Goal: Information Seeking & Learning: Check status

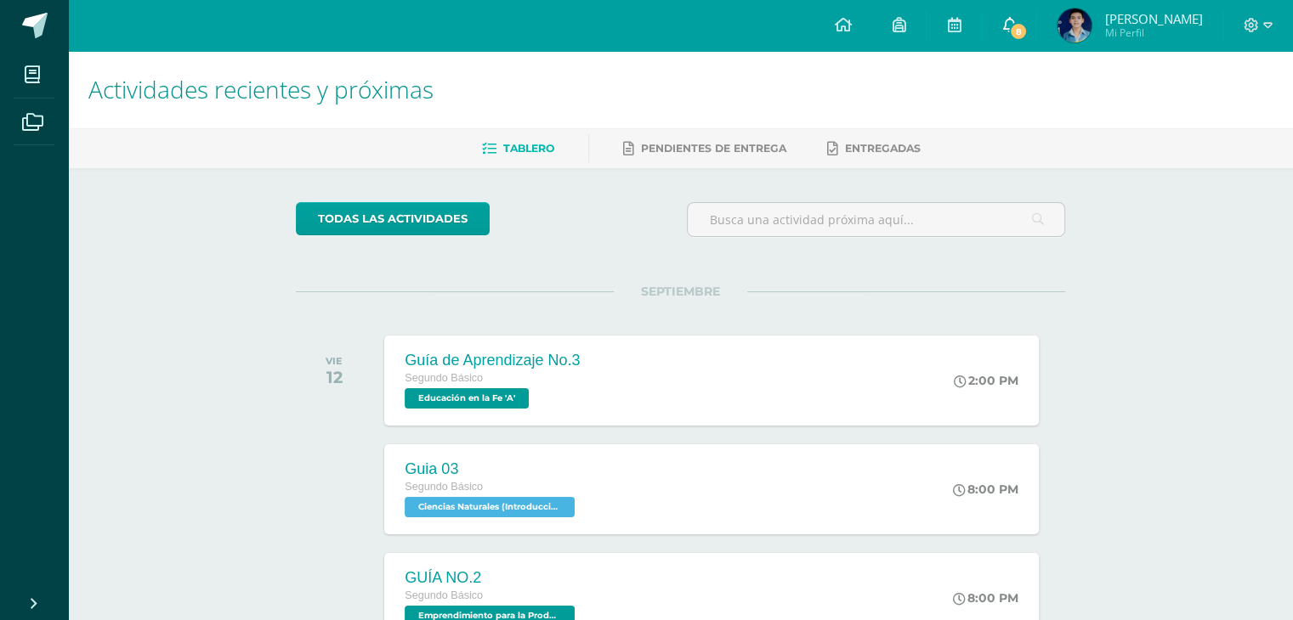
click at [990, 32] on link "8" at bounding box center [1009, 25] width 54 height 51
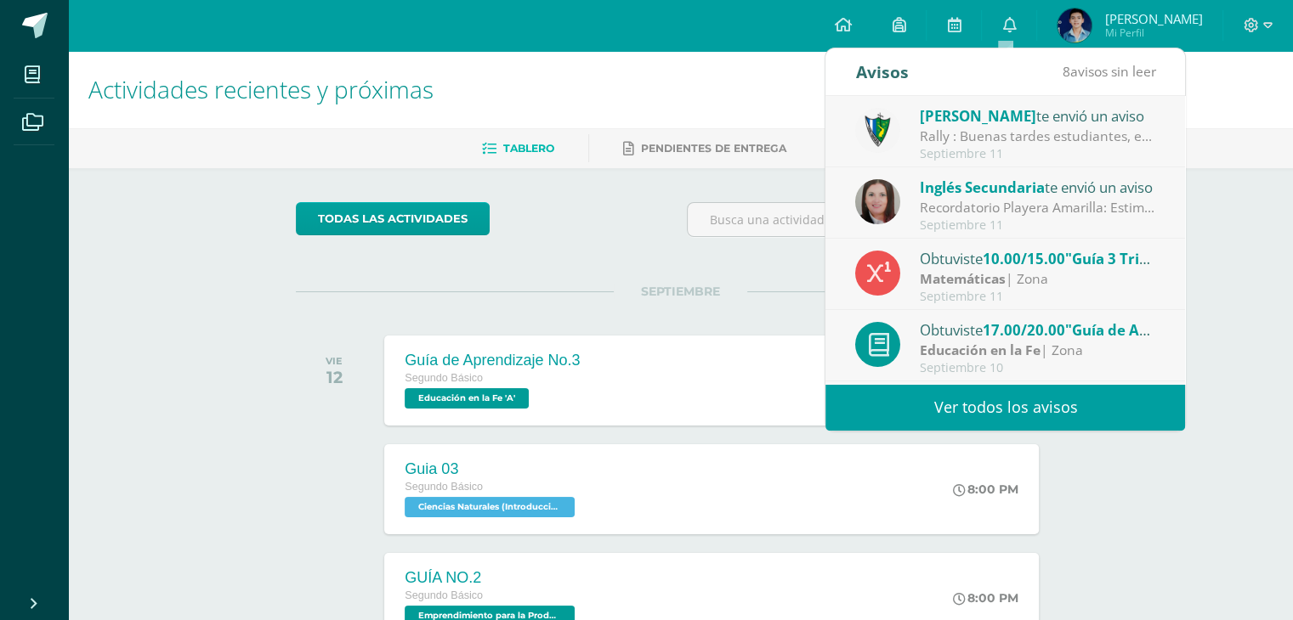
click at [1000, 405] on link "Ver todos los avisos" at bounding box center [1004, 407] width 359 height 47
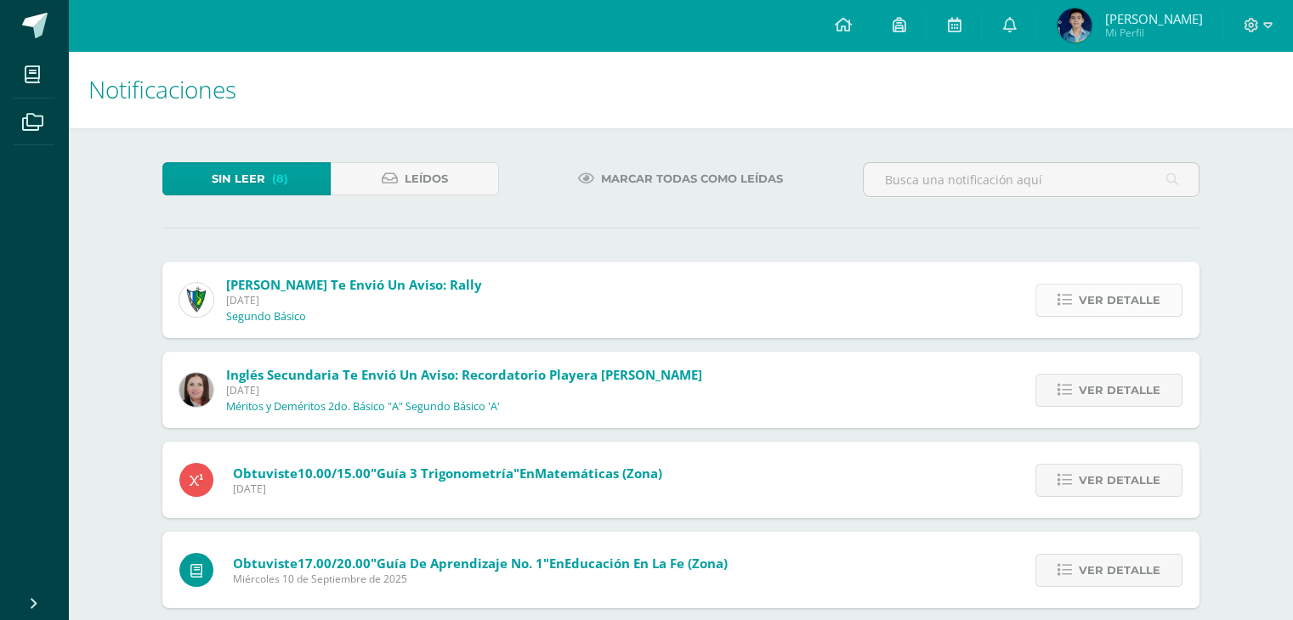
click at [1129, 299] on span "Ver detalle" at bounding box center [1119, 300] width 82 height 31
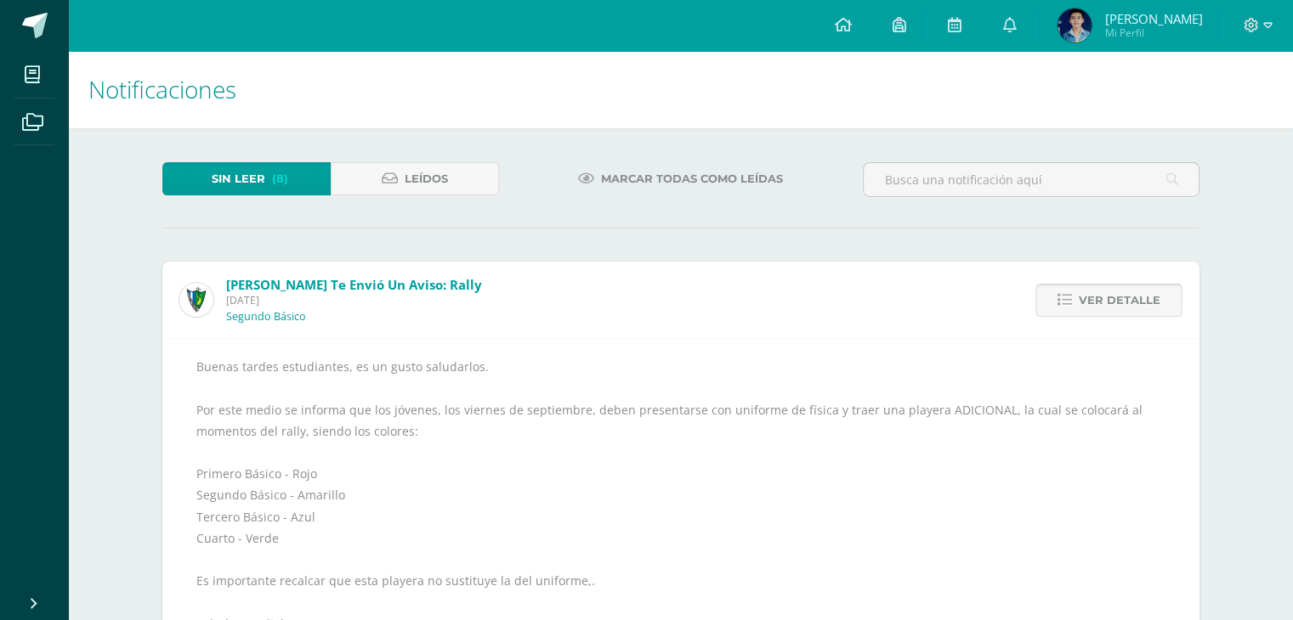
click at [1129, 300] on span "Ver detalle" at bounding box center [1119, 300] width 82 height 31
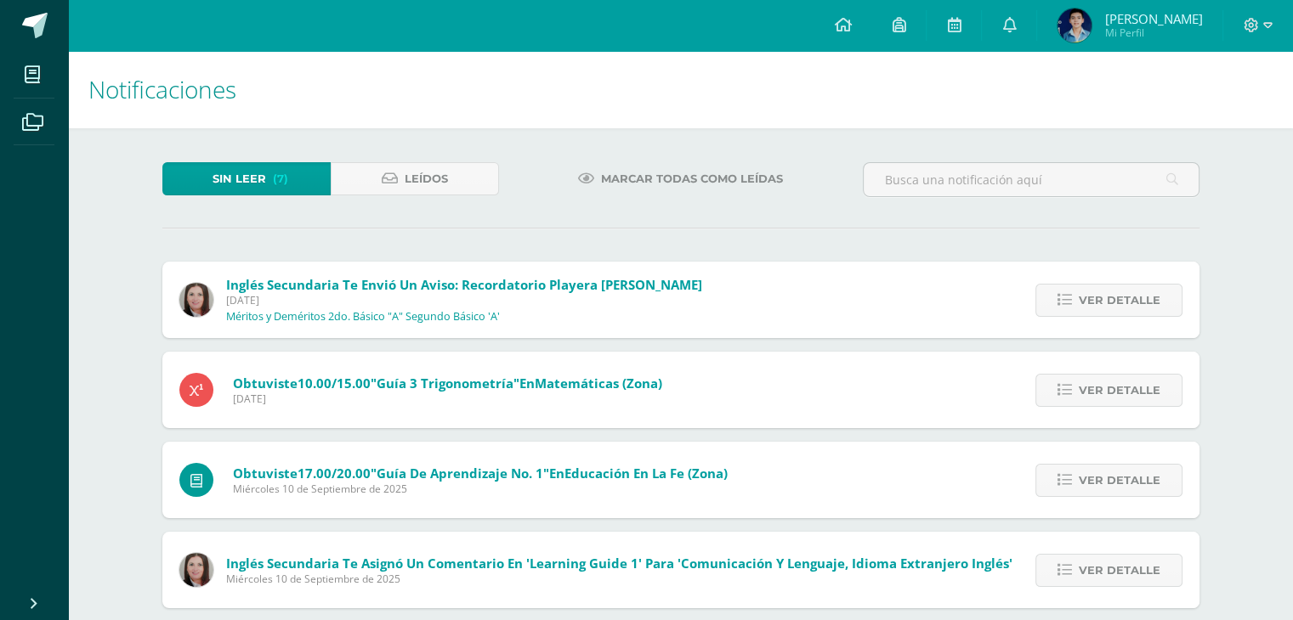
click at [1129, 300] on span "Ver detalle" at bounding box center [1119, 300] width 82 height 31
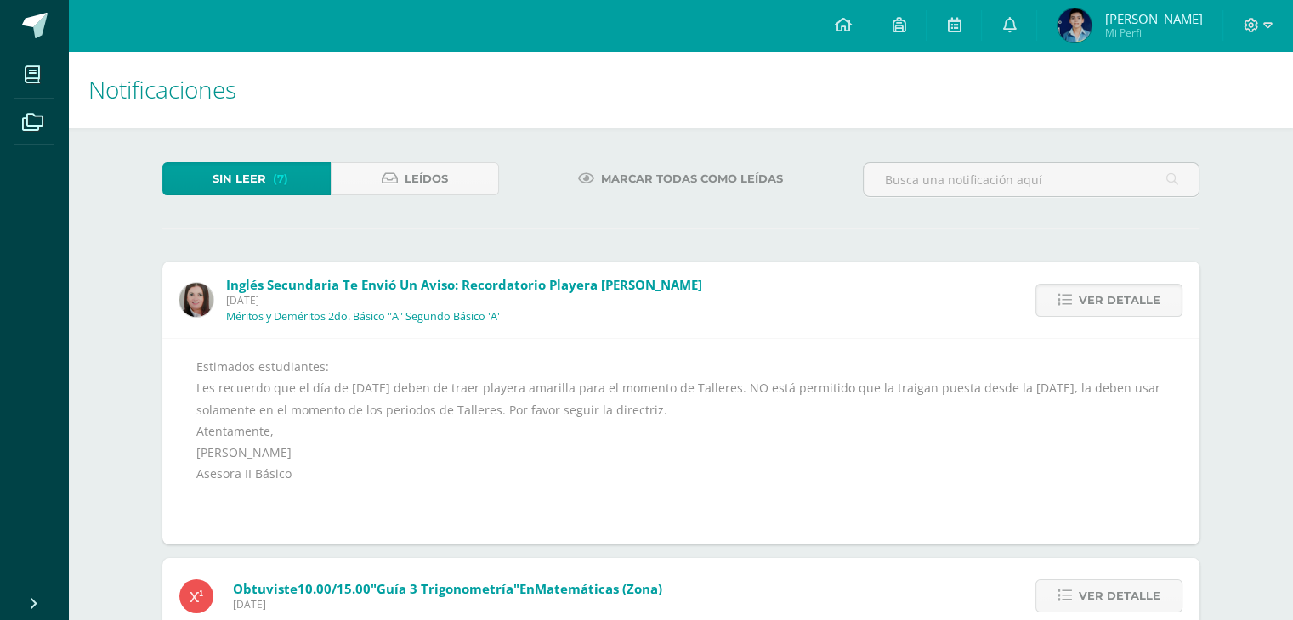
click at [1129, 300] on span "Ver detalle" at bounding box center [1119, 300] width 82 height 31
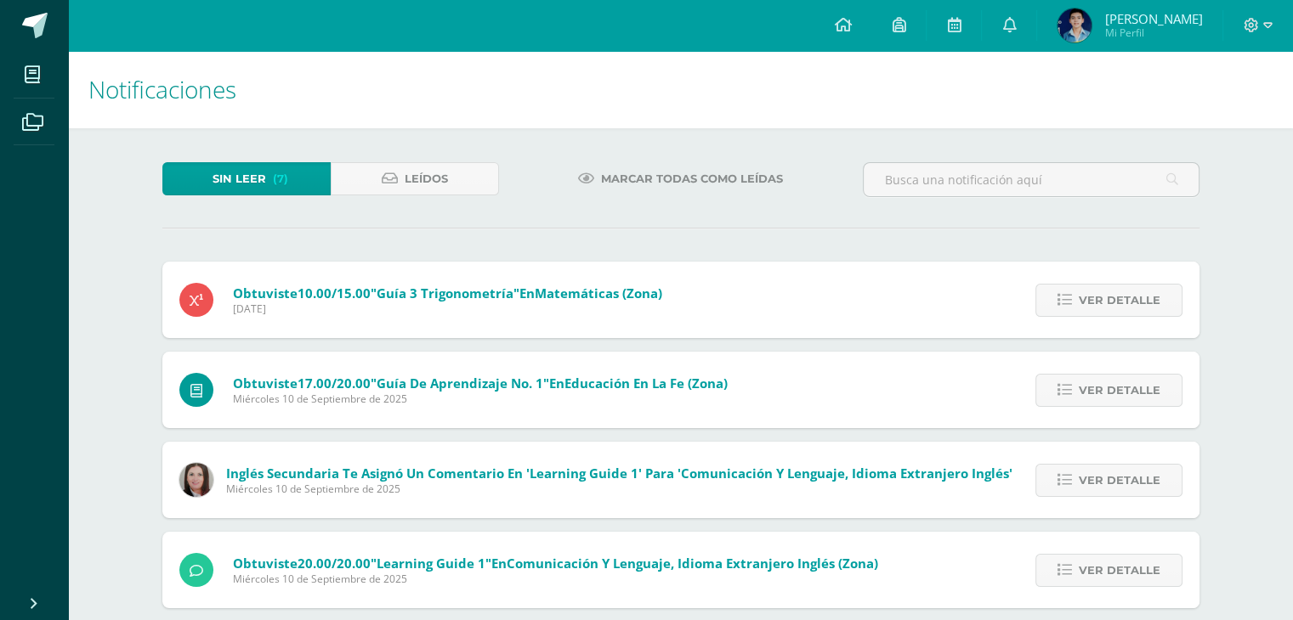
click at [1129, 300] on span "Ver detalle" at bounding box center [1119, 300] width 82 height 31
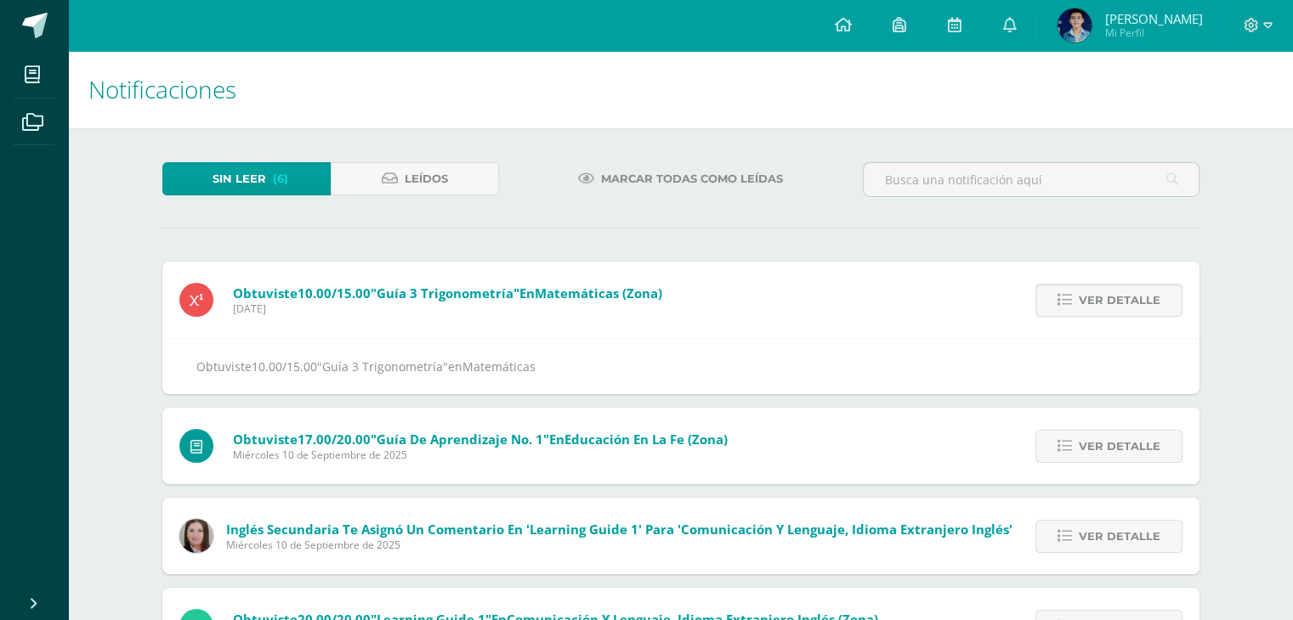
click at [1129, 300] on span "Ver detalle" at bounding box center [1119, 300] width 82 height 31
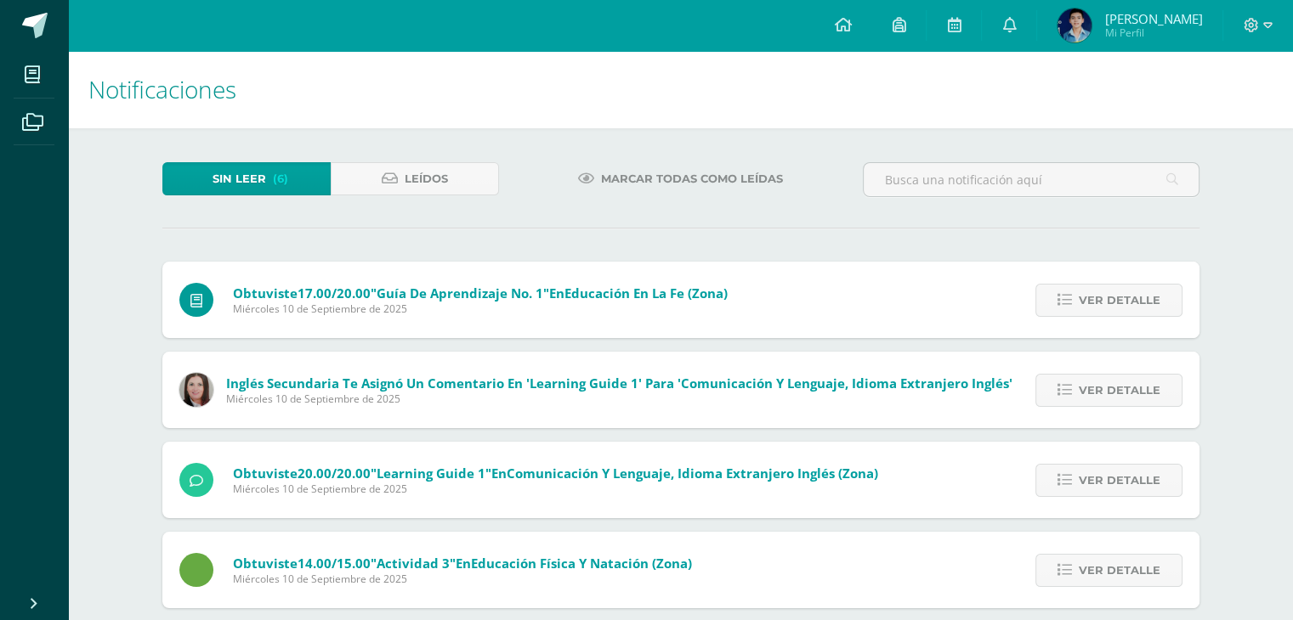
click at [1129, 300] on span "Ver detalle" at bounding box center [1119, 300] width 82 height 31
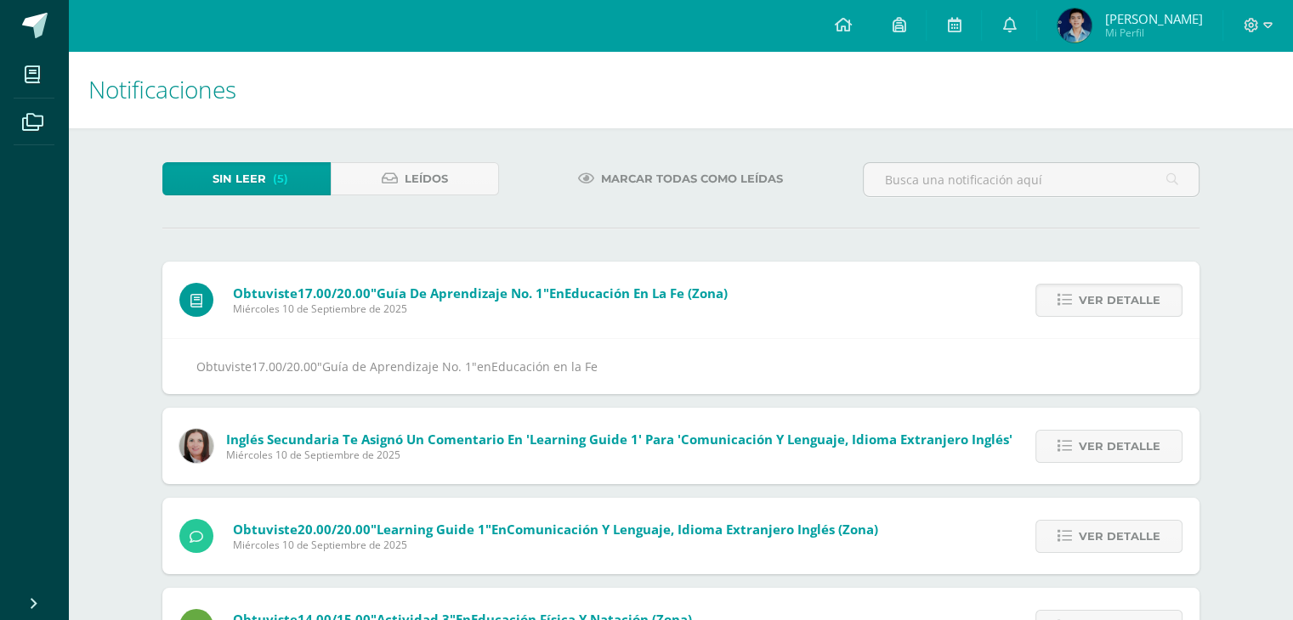
click at [1129, 300] on span "Ver detalle" at bounding box center [1119, 300] width 82 height 31
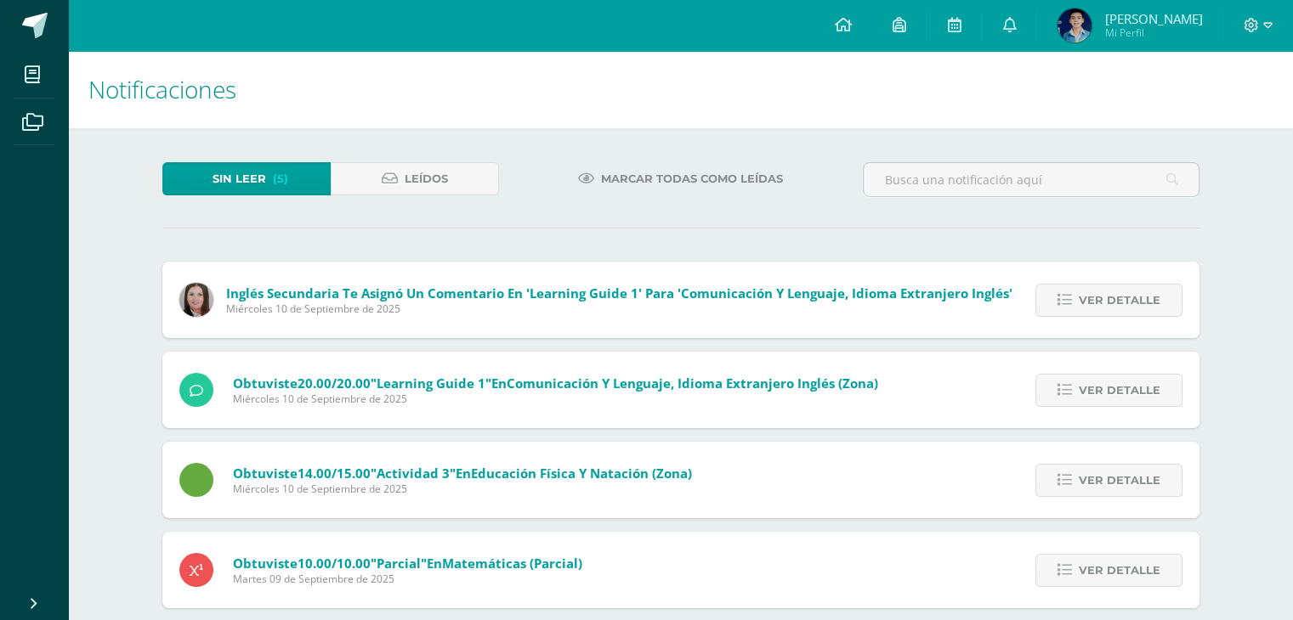
click at [1129, 300] on span "Ver detalle" at bounding box center [1119, 300] width 82 height 31
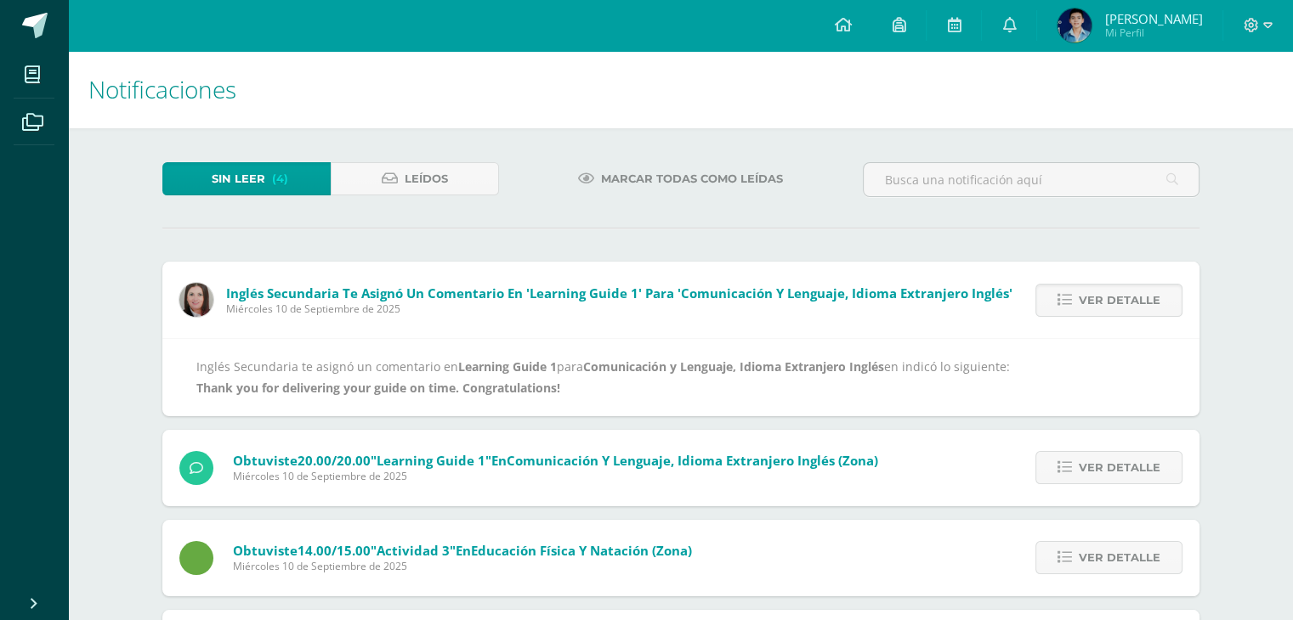
click at [1129, 300] on span "Ver detalle" at bounding box center [1119, 300] width 82 height 31
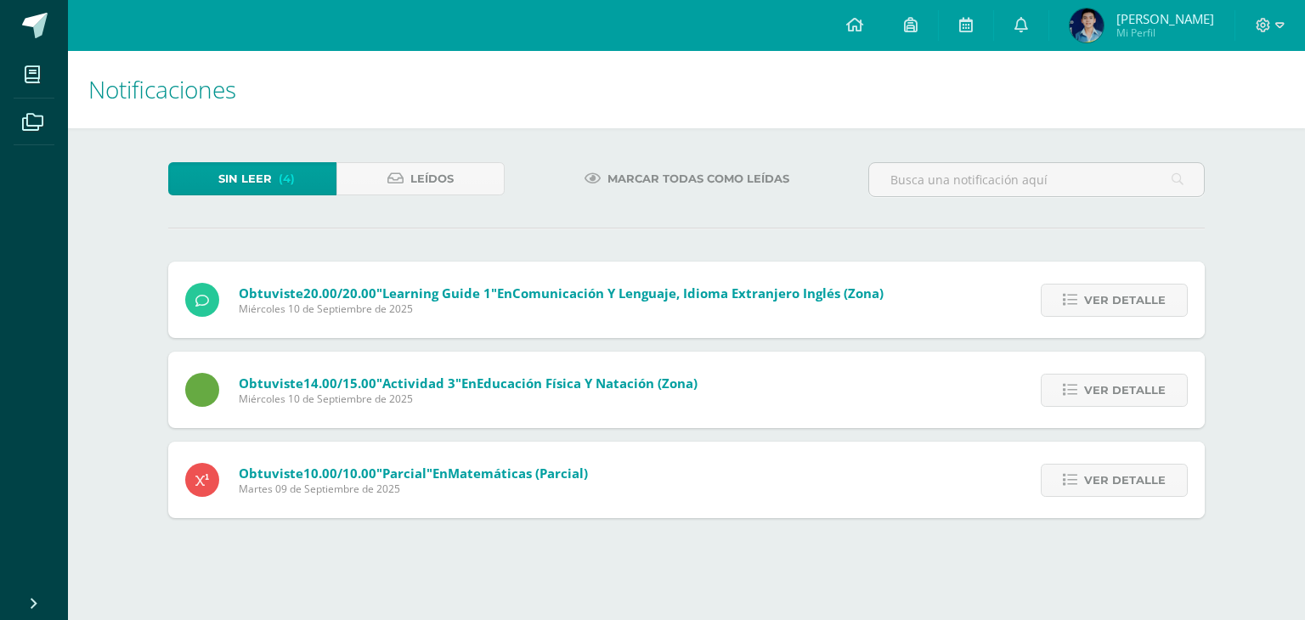
click at [1129, 300] on span "Ver detalle" at bounding box center [1125, 300] width 82 height 31
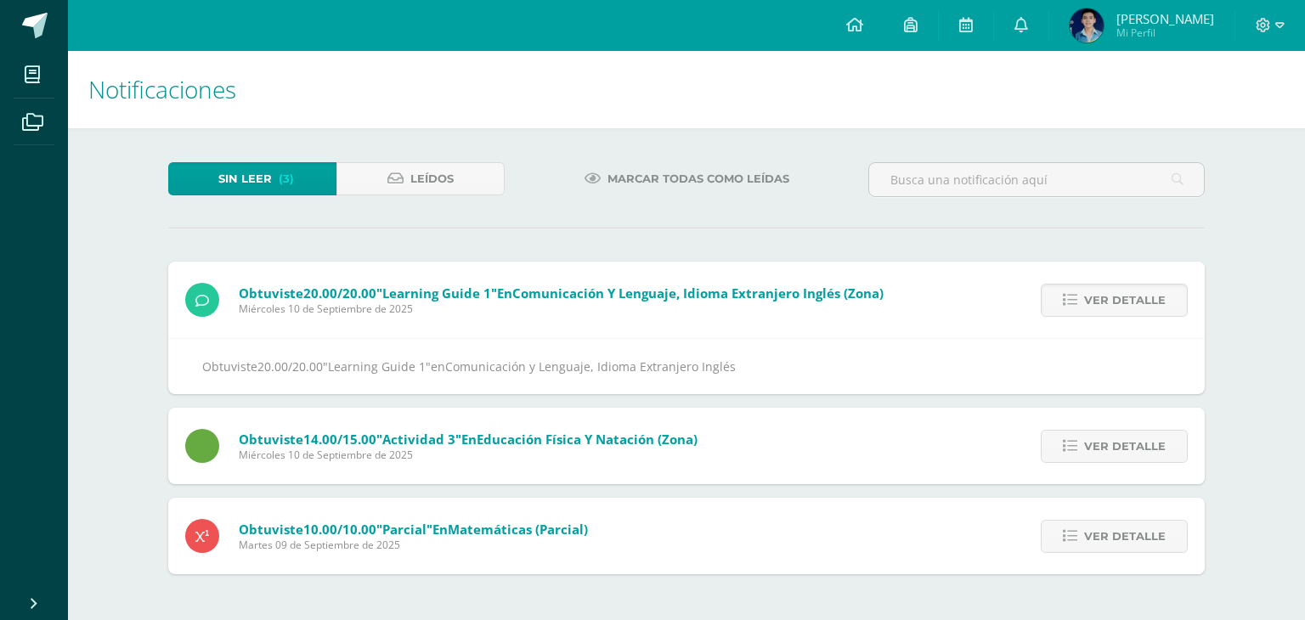
click at [1129, 300] on span "Ver detalle" at bounding box center [1125, 300] width 82 height 31
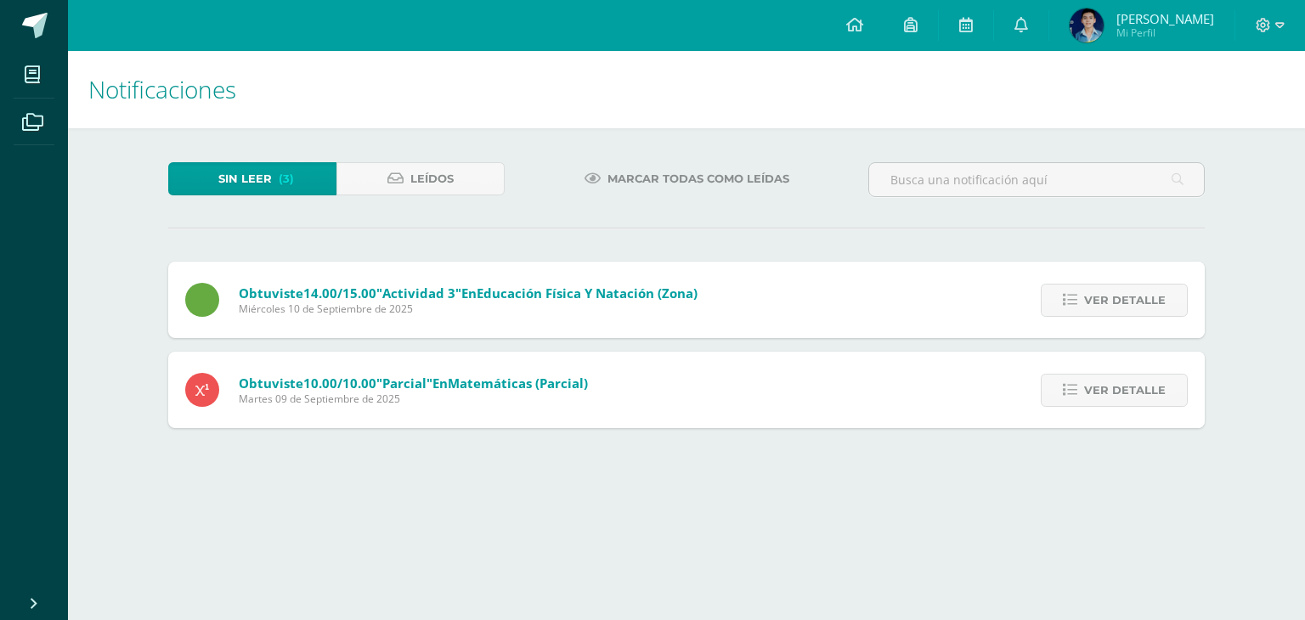
click at [1129, 300] on span "Ver detalle" at bounding box center [1125, 300] width 82 height 31
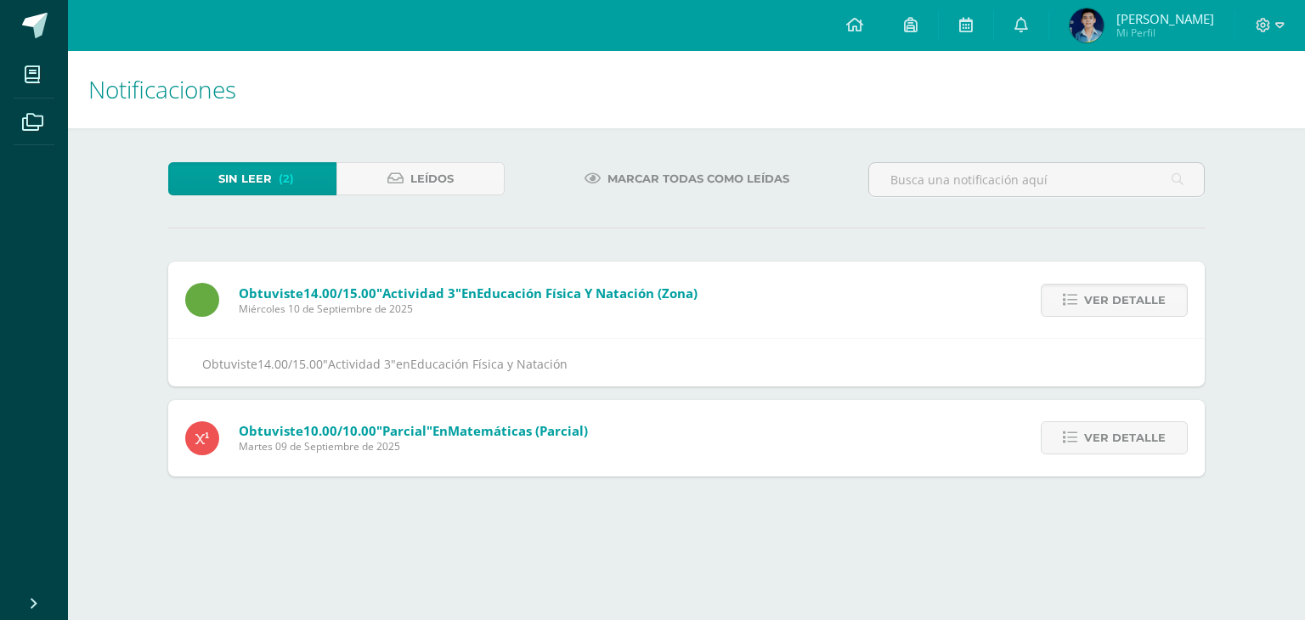
click at [1129, 300] on span "Ver detalle" at bounding box center [1125, 300] width 82 height 31
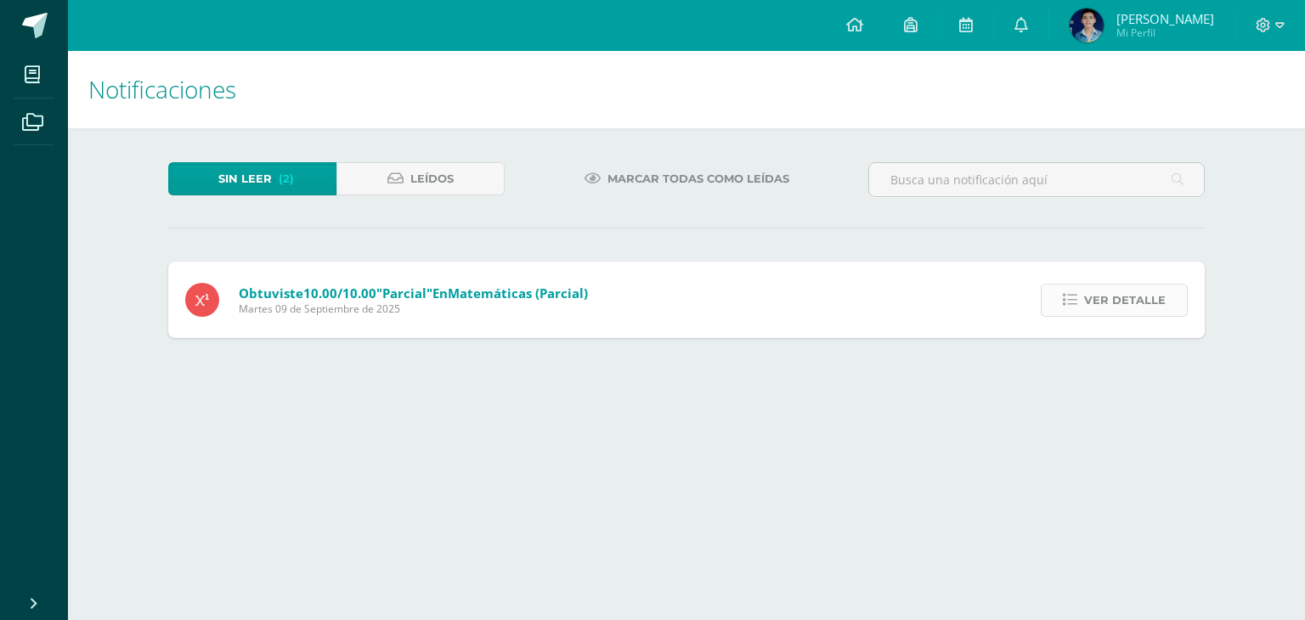
click at [1129, 300] on span "Ver detalle" at bounding box center [1125, 300] width 82 height 31
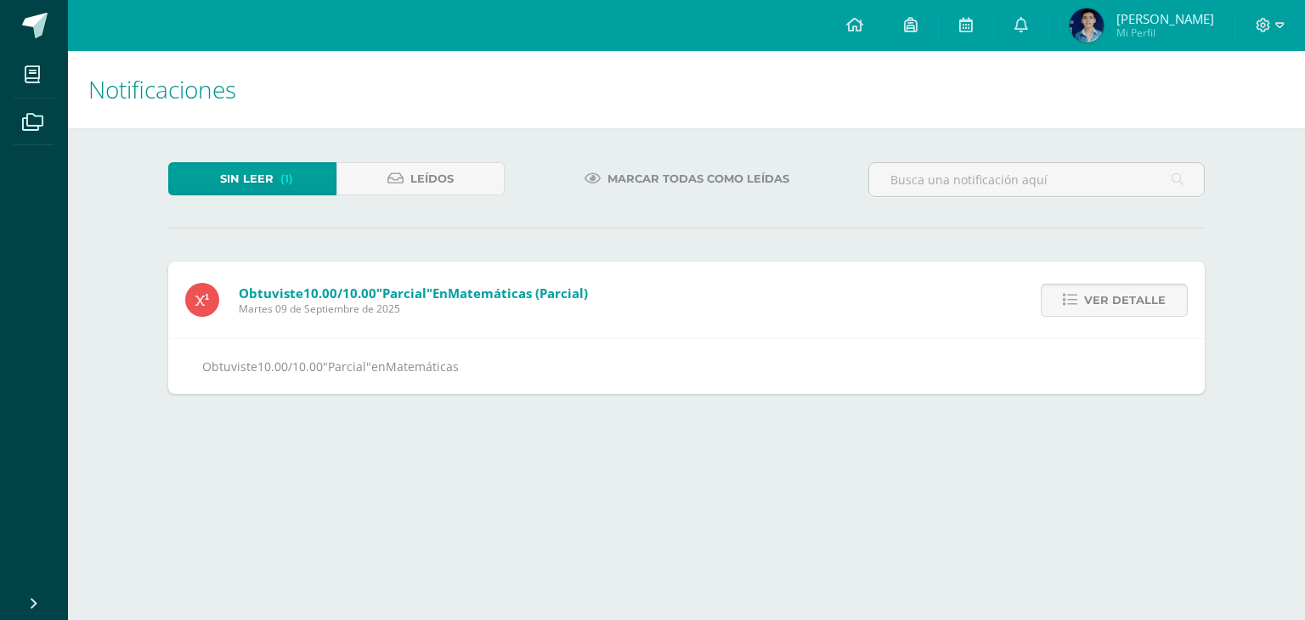
click at [1124, 303] on span "Ver detalle" at bounding box center [1125, 300] width 82 height 31
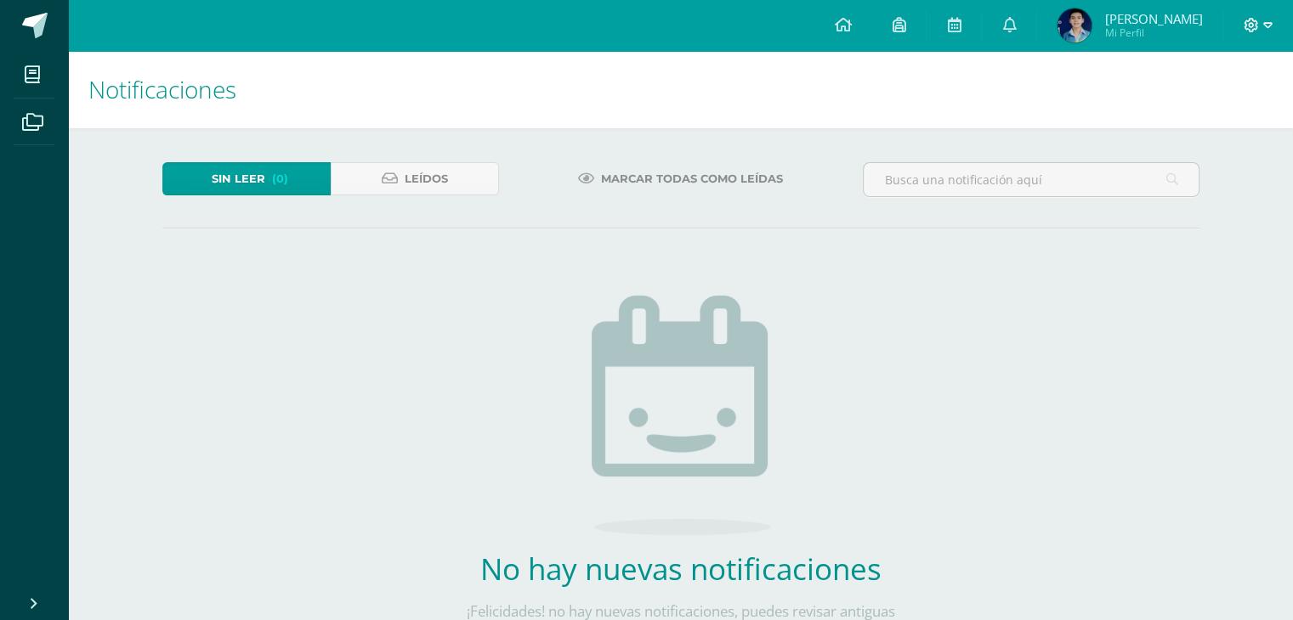
click at [1247, 32] on span at bounding box center [1257, 25] width 29 height 19
click at [1240, 127] on link "Cerrar sesión" at bounding box center [1205, 116] width 134 height 25
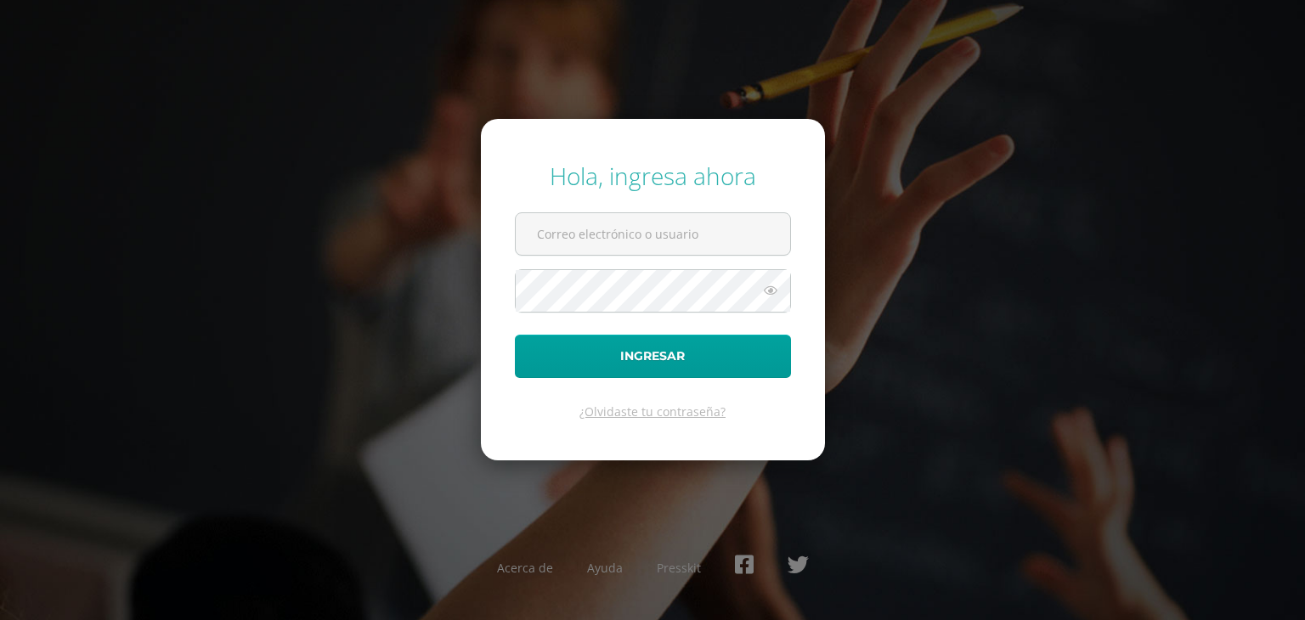
click at [980, 359] on div "Hola, ingresa ahora Ingresar ¿Olvidaste tu contraseña? Acerca de Ayuda Presskit" at bounding box center [653, 310] width 1096 height 328
